Goal: Information Seeking & Learning: Learn about a topic

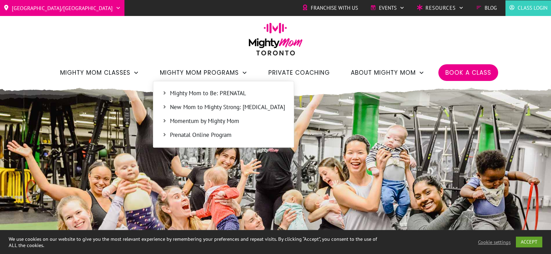
click at [186, 90] on span "Mighty Mom to Be: PRENATAL" at bounding box center [227, 93] width 115 height 9
